Goal: Check status: Check status

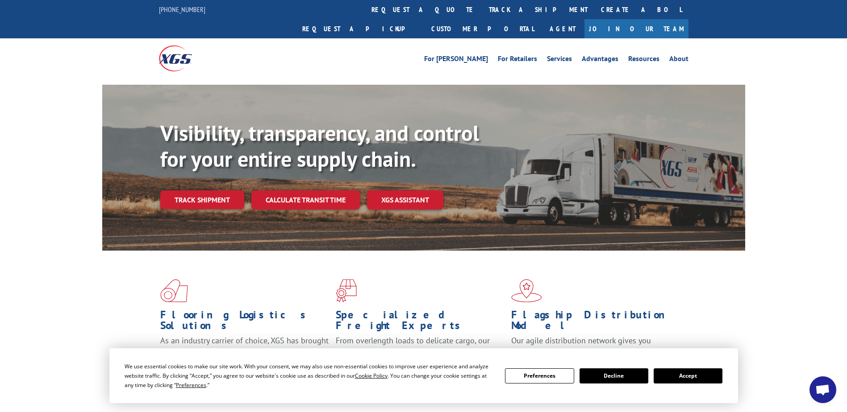
click at [744, 282] on div "Flooring Logistics Solutions As an industry carrier of choice, XGS has brought …" at bounding box center [423, 333] width 643 height 164
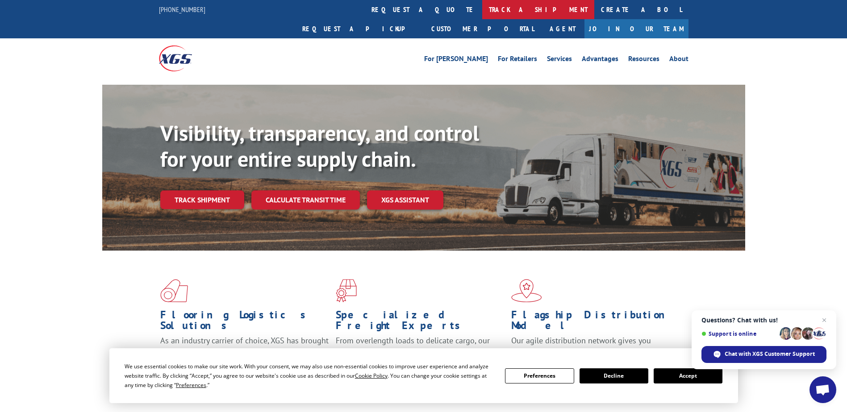
click at [482, 10] on link "track a shipment" at bounding box center [538, 9] width 112 height 19
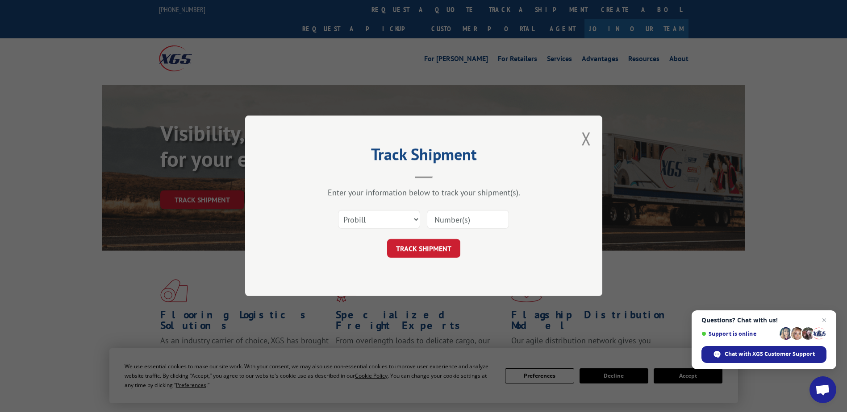
click at [454, 222] on input at bounding box center [468, 220] width 82 height 19
type input "4"
type input "17156679"
click button "TRACK SHIPMENT" at bounding box center [423, 249] width 73 height 19
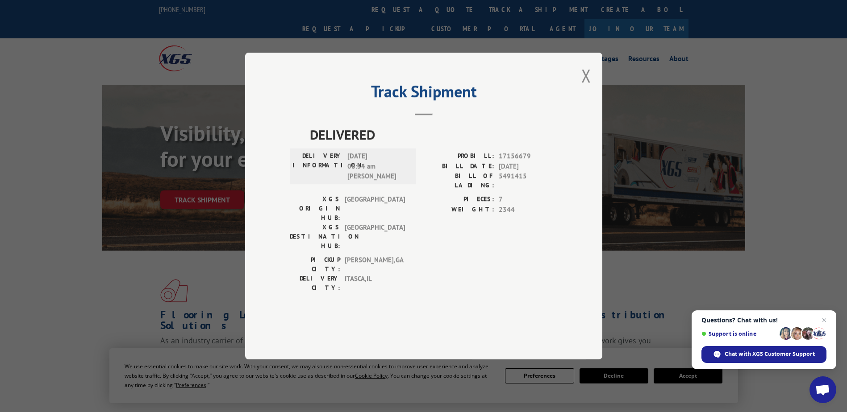
click at [490, 295] on div "DELIVERED DELIVERY INFORMATION: [DATE] 08:54 am [PERSON_NAME]: 17156679 BILL DA…" at bounding box center [424, 223] width 268 height 197
click at [582, 87] on button "Close modal" at bounding box center [586, 76] width 10 height 24
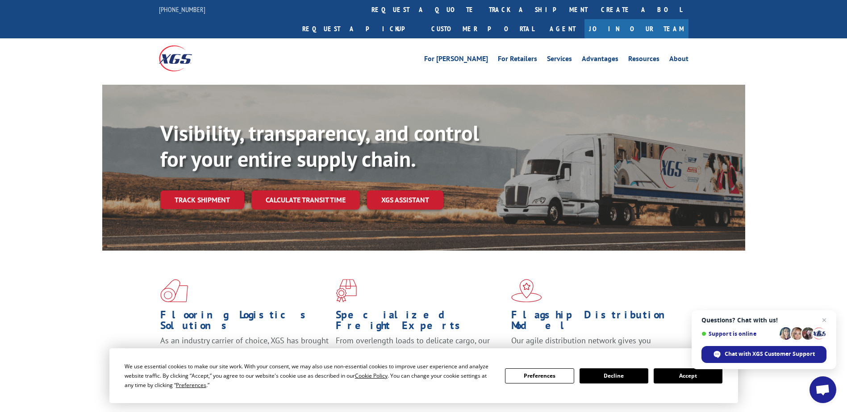
click at [690, 375] on button "Accept" at bounding box center [687, 376] width 69 height 15
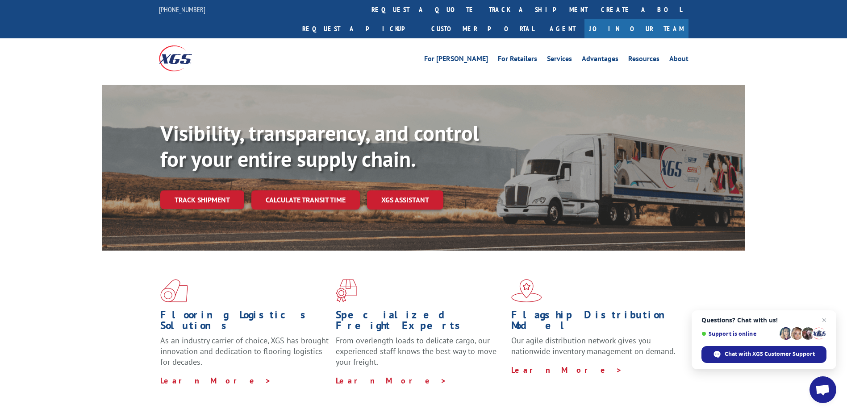
click at [405, 52] on div "For [PERSON_NAME] For Retailers Services Advantages Resources About For [PERSON…" at bounding box center [489, 58] width 397 height 13
click at [594, 10] on link "Create a BOL" at bounding box center [641, 9] width 94 height 19
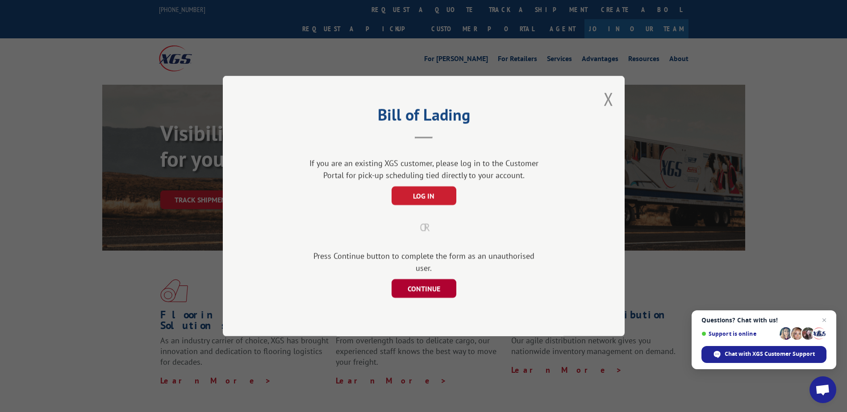
click at [429, 279] on button "CONTINUE" at bounding box center [423, 288] width 65 height 19
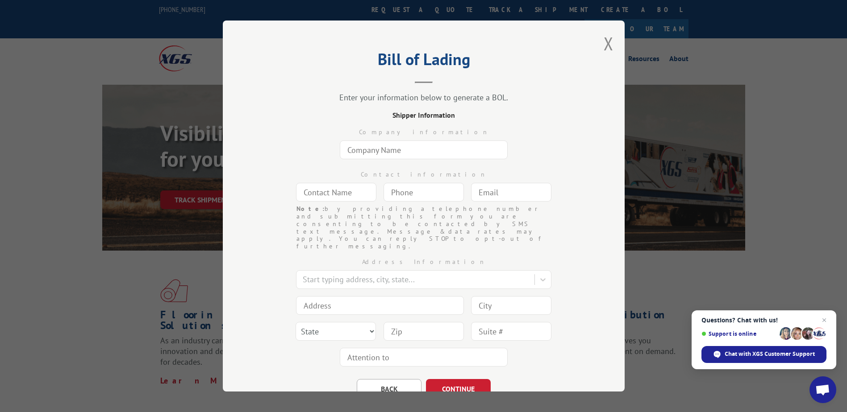
click at [603, 47] on button "Close modal" at bounding box center [608, 44] width 10 height 24
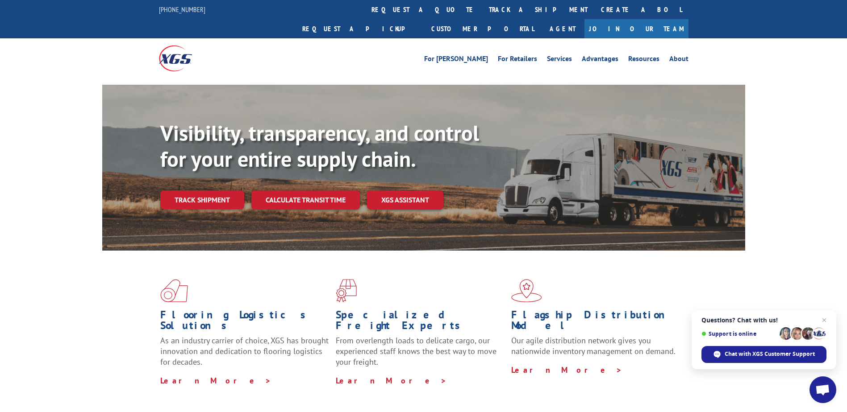
click at [749, 39] on div "For [PERSON_NAME] For Retailers Services Advantages Resources About For [PERSON…" at bounding box center [423, 58] width 847 height 40
click at [482, 55] on link "For [PERSON_NAME]" at bounding box center [456, 60] width 64 height 10
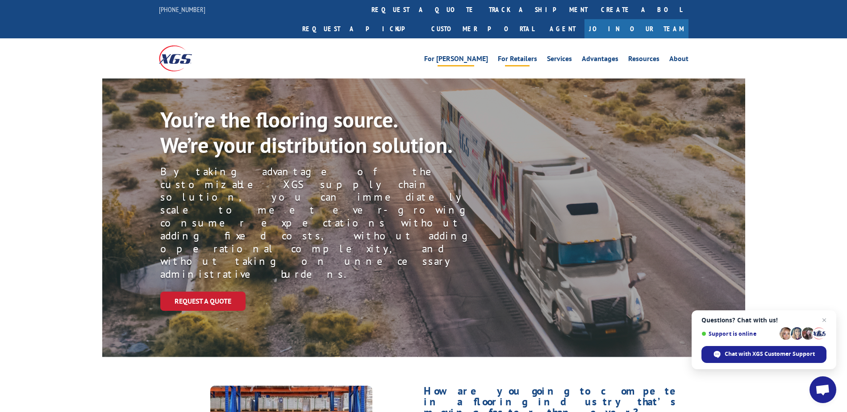
click at [519, 55] on link "For Retailers" at bounding box center [517, 60] width 39 height 10
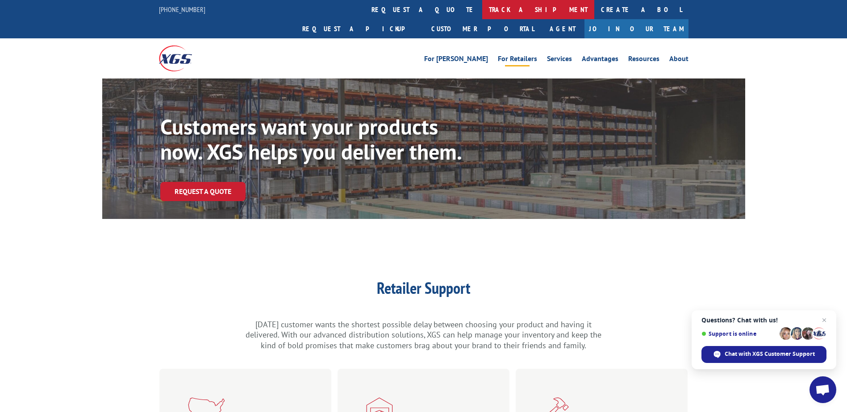
click at [482, 11] on link "track a shipment" at bounding box center [538, 9] width 112 height 19
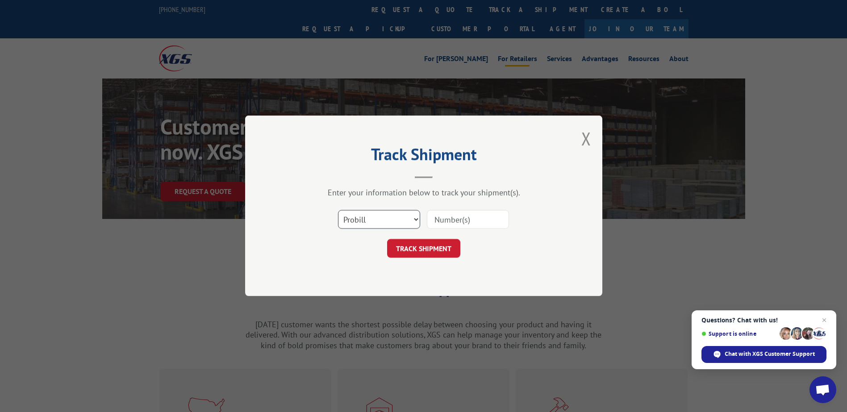
click at [411, 222] on select "Select category... Probill BOL PO" at bounding box center [379, 220] width 82 height 19
select select "bol"
click at [338, 211] on select "Select category... Probill BOL PO" at bounding box center [379, 220] width 82 height 19
click at [460, 217] on input at bounding box center [468, 220] width 82 height 19
click at [456, 220] on input at bounding box center [468, 220] width 82 height 19
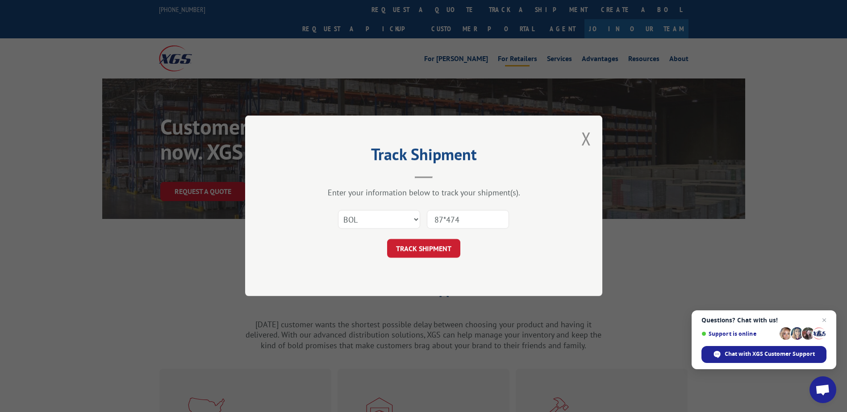
type input "87*4748"
click button "TRACK SHIPMENT" at bounding box center [423, 249] width 73 height 19
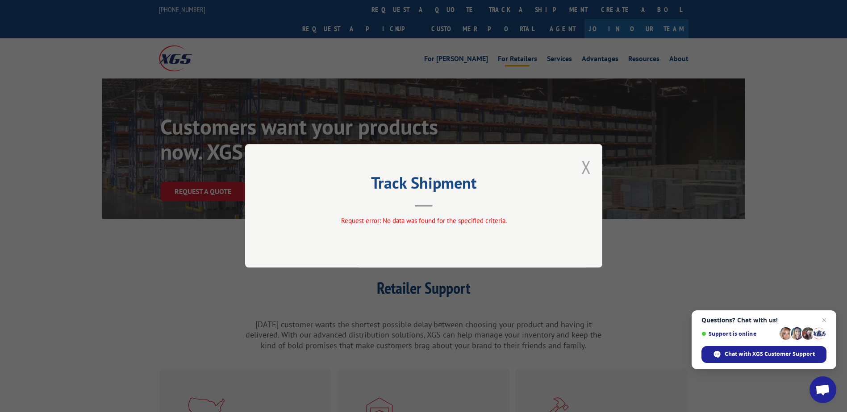
click at [588, 168] on button "Close modal" at bounding box center [586, 167] width 10 height 24
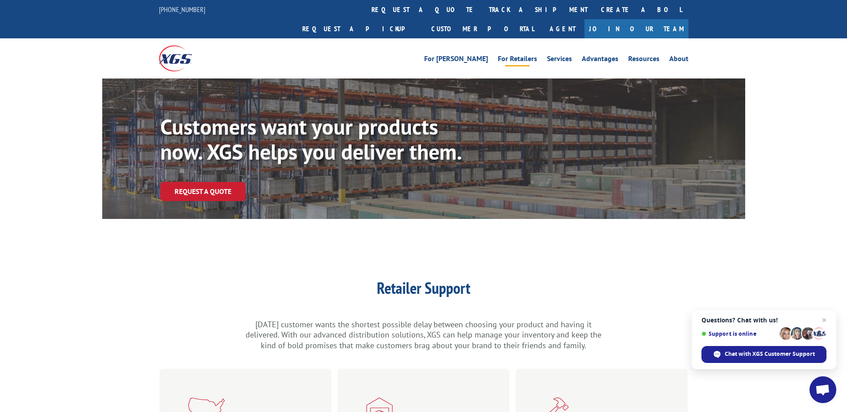
click at [482, 8] on link "track a shipment" at bounding box center [538, 9] width 112 height 19
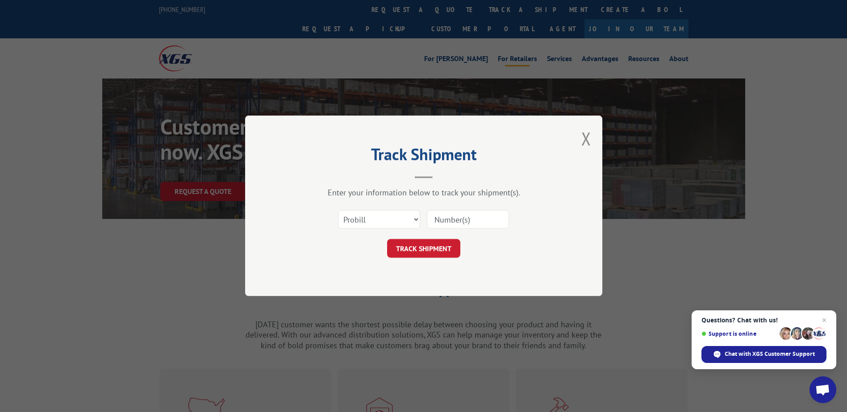
click at [454, 220] on input at bounding box center [468, 220] width 82 height 19
type input "17156679"
click at [418, 249] on button "TRACK SHIPMENT" at bounding box center [423, 249] width 73 height 19
